Goal: Transaction & Acquisition: Obtain resource

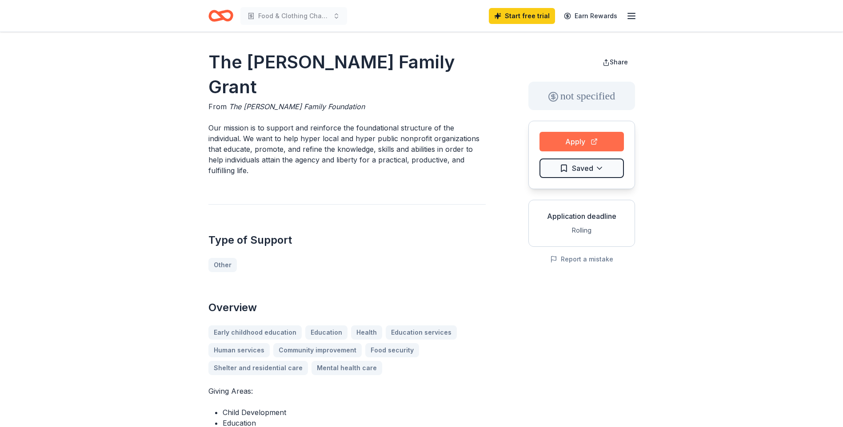
click at [548, 143] on button "Apply" at bounding box center [581, 142] width 84 height 20
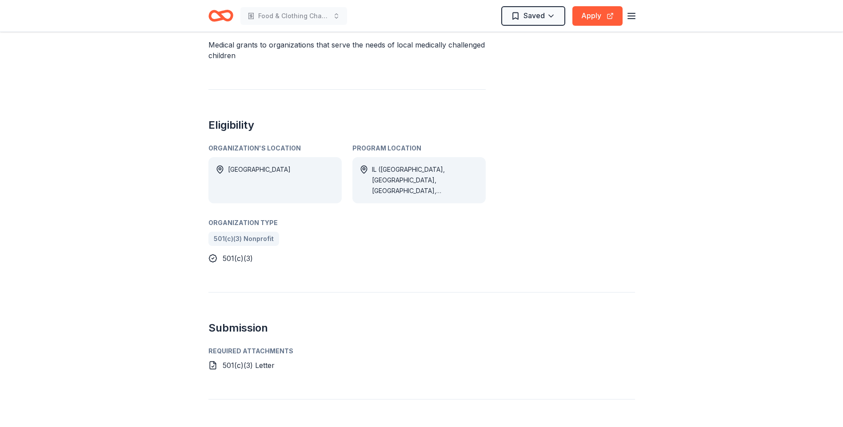
scroll to position [133, 0]
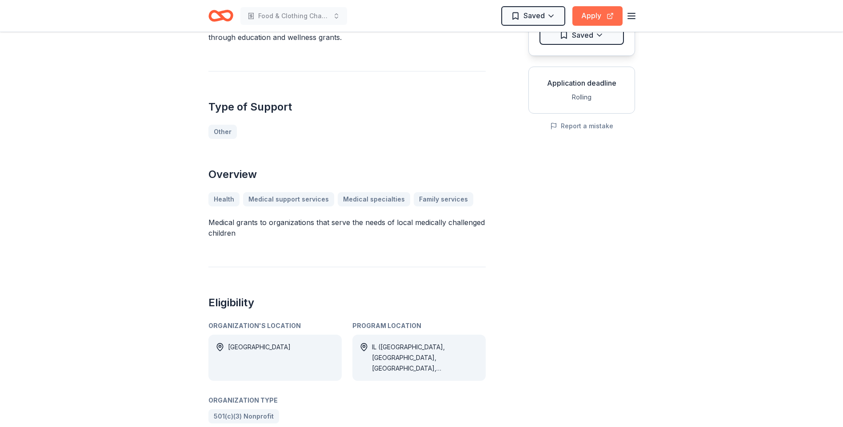
click at [603, 16] on button "Apply" at bounding box center [597, 16] width 50 height 20
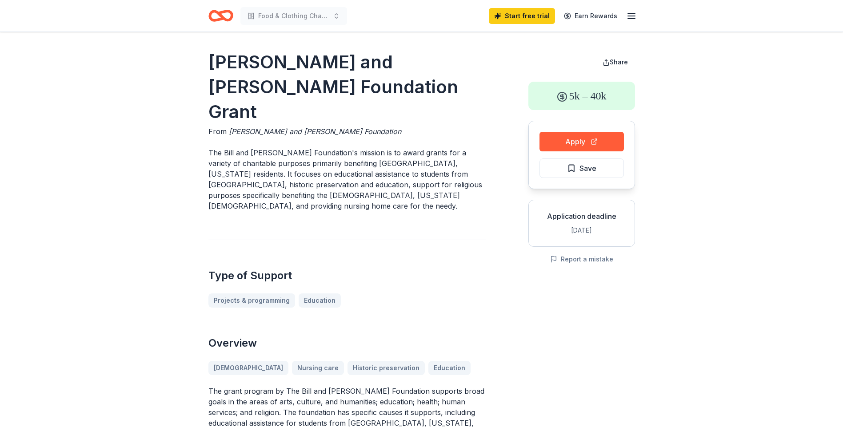
scroll to position [44, 0]
